Goal: Check status: Check status

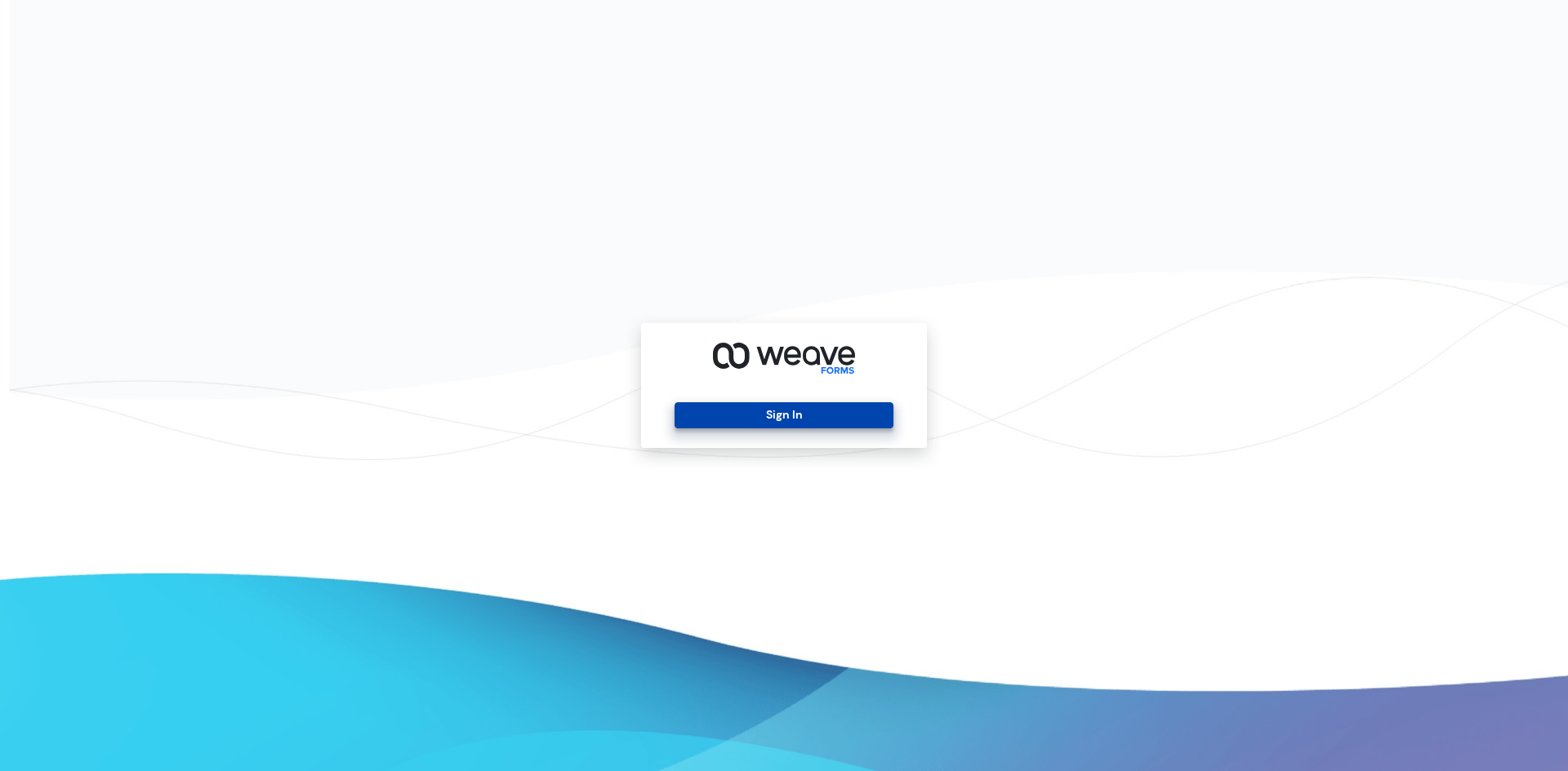
click at [836, 413] on button "Sign In" at bounding box center [783, 415] width 218 height 26
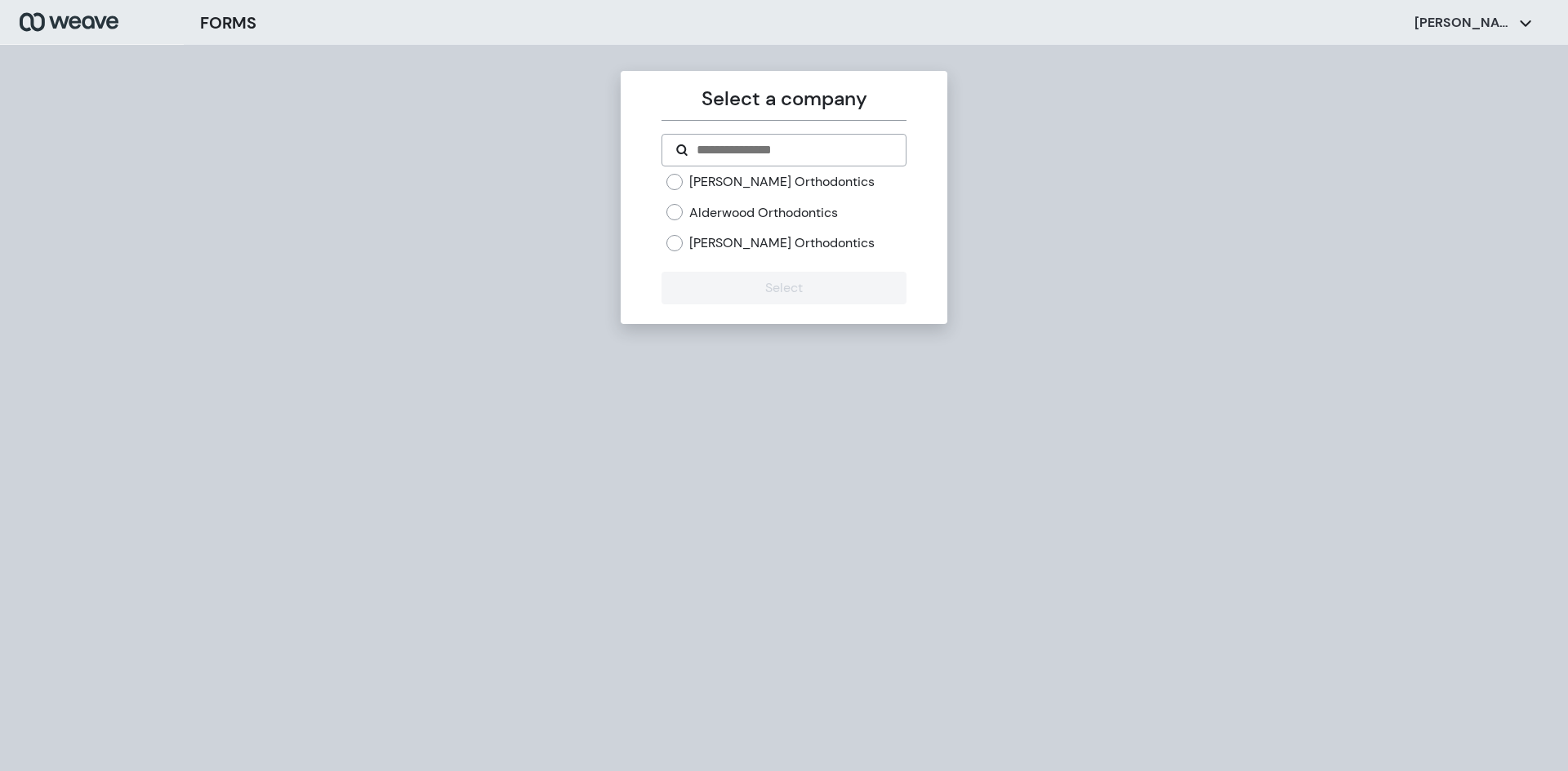
drag, startPoint x: 702, startPoint y: 242, endPoint x: 711, endPoint y: 250, distance: 12.0
click at [702, 243] on label "[PERSON_NAME] Orthodontics" at bounding box center [782, 243] width 186 height 18
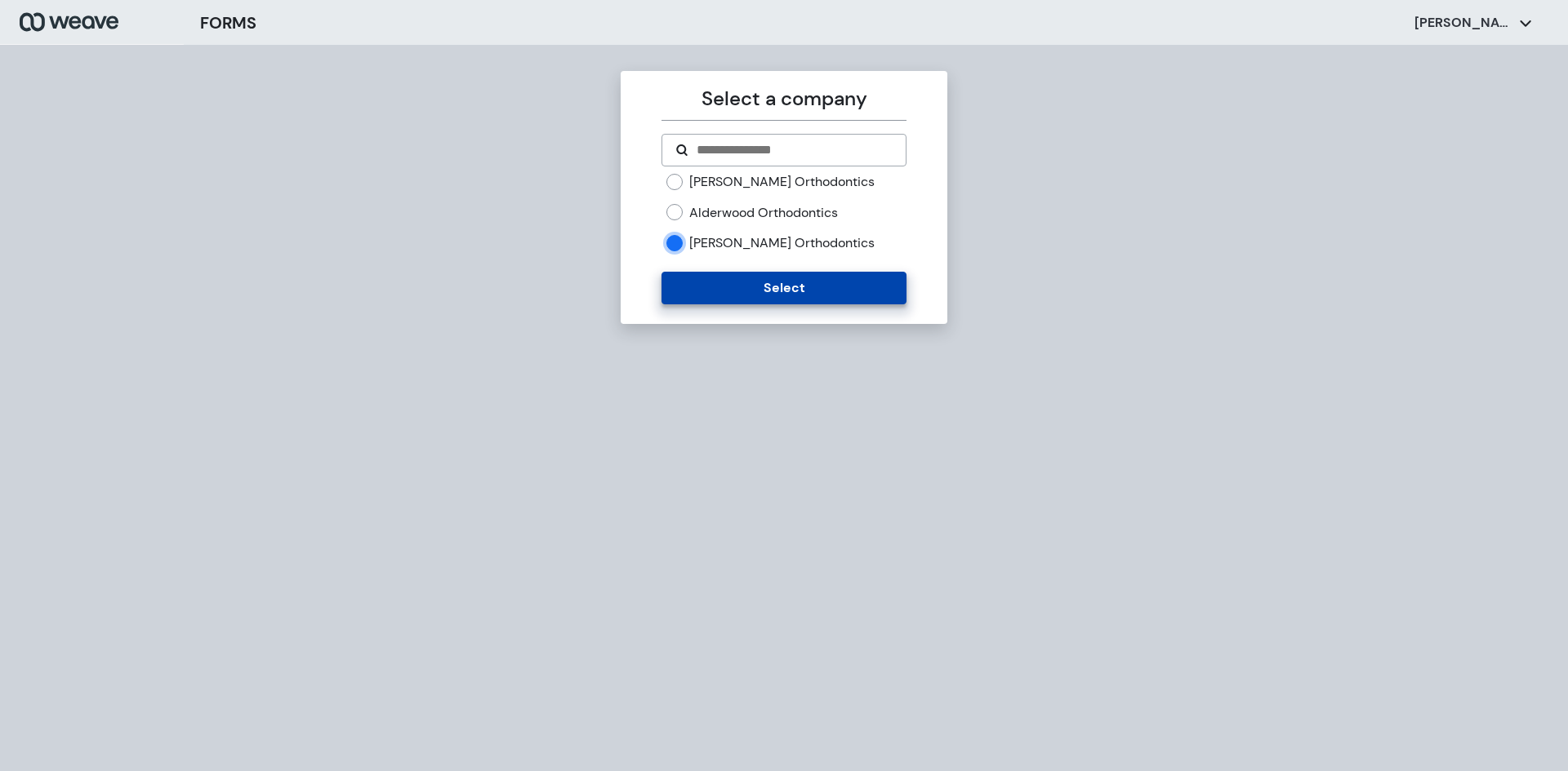
click at [733, 283] on button "Select" at bounding box center [783, 288] width 244 height 33
